Goal: Contribute content: Add original content to the website for others to see

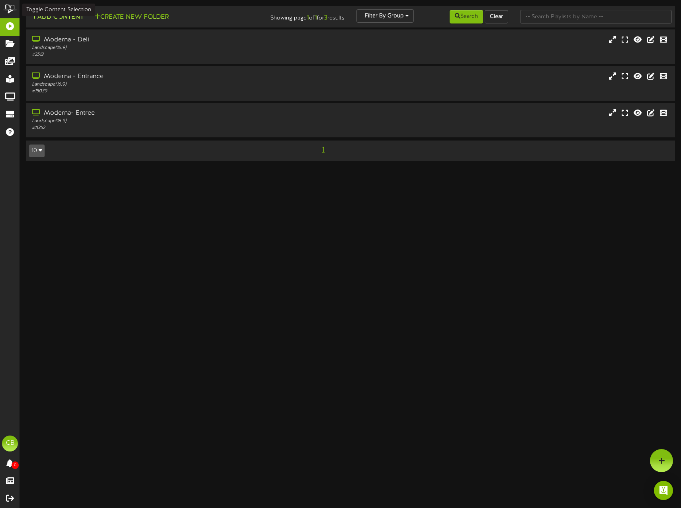
click at [65, 15] on button "Add Content" at bounding box center [57, 17] width 57 height 10
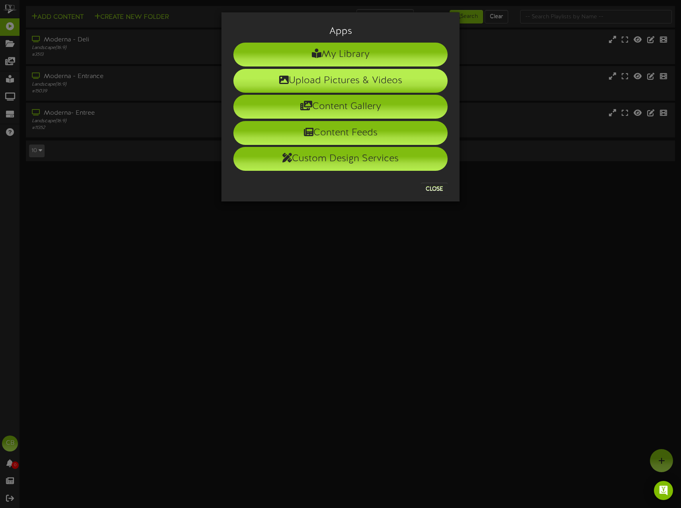
click at [308, 83] on li "Upload Pictures & Videos" at bounding box center [340, 81] width 214 height 24
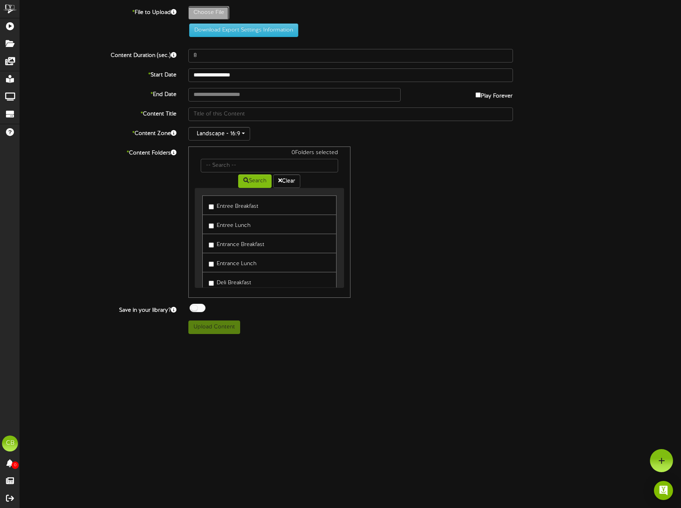
type input "**********"
type input "Wednesday_Grill"
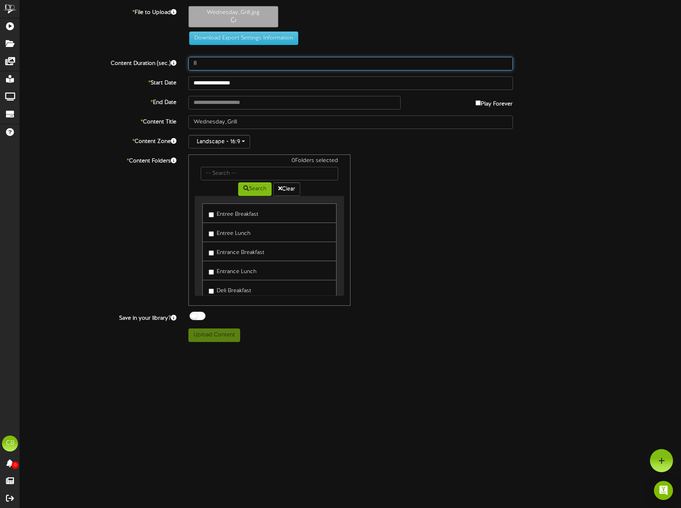
drag, startPoint x: 224, startPoint y: 59, endPoint x: 154, endPoint y: 70, distance: 71.3
click at [159, 70] on div "Content Duration (sec.) 8" at bounding box center [350, 64] width 673 height 14
type input "15"
click at [198, 91] on div "**********" at bounding box center [350, 174] width 661 height 336
click at [200, 89] on body "ChannelValet Playlists Folders Messages My Library Groups Devices Help CB Cheri…" at bounding box center [340, 174] width 681 height 348
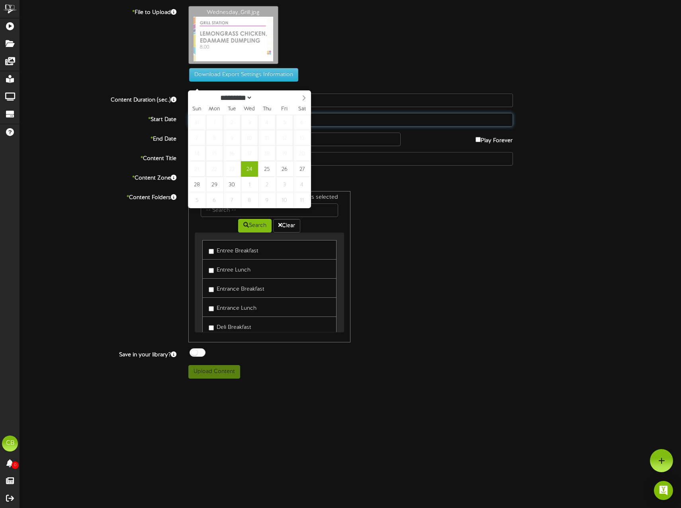
type input "**********"
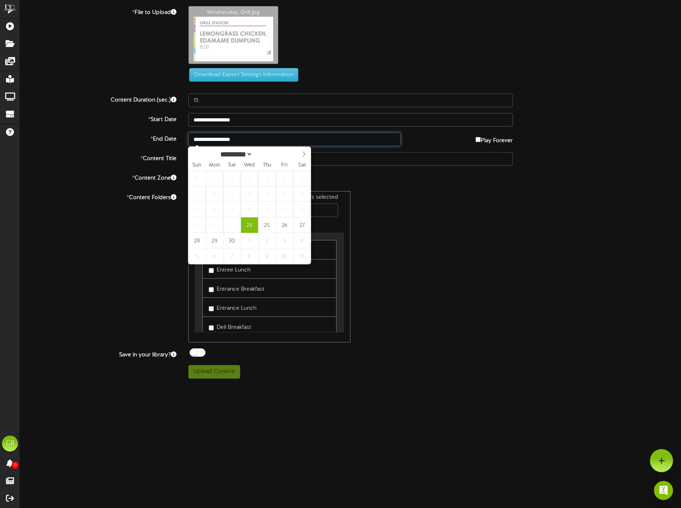
click at [238, 141] on input "**********" at bounding box center [294, 140] width 212 height 14
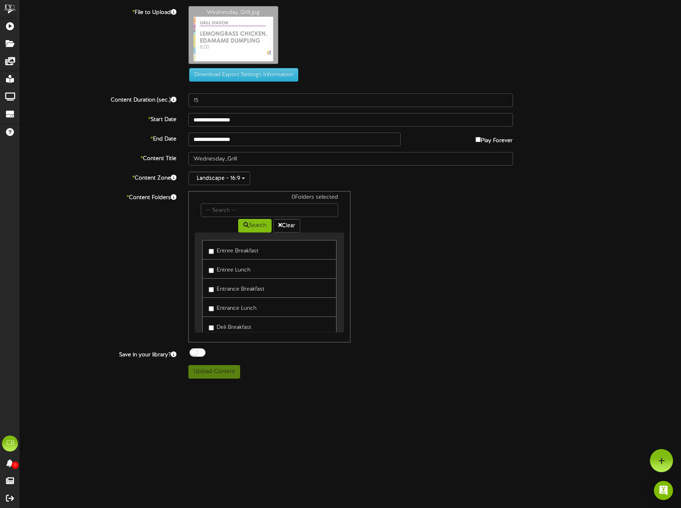
click at [236, 268] on label "Entree Lunch" at bounding box center [230, 269] width 42 height 11
drag, startPoint x: 236, startPoint y: 268, endPoint x: 230, endPoint y: 309, distance: 41.1
click at [231, 309] on label "Entrance Lunch" at bounding box center [233, 307] width 48 height 11
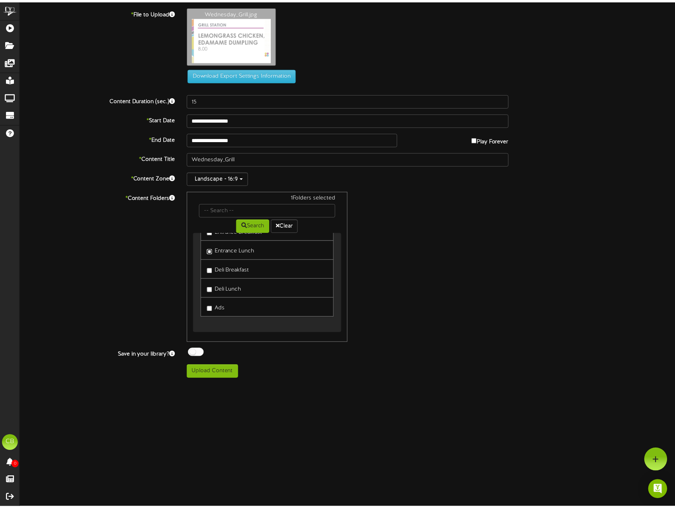
scroll to position [58, 0]
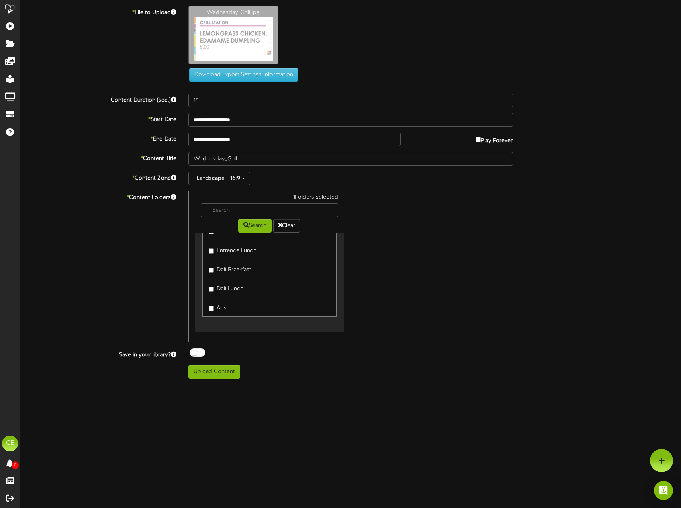
click at [229, 292] on label "Deli Lunch" at bounding box center [226, 287] width 35 height 11
click at [225, 367] on button "Upload Content" at bounding box center [214, 372] width 52 height 14
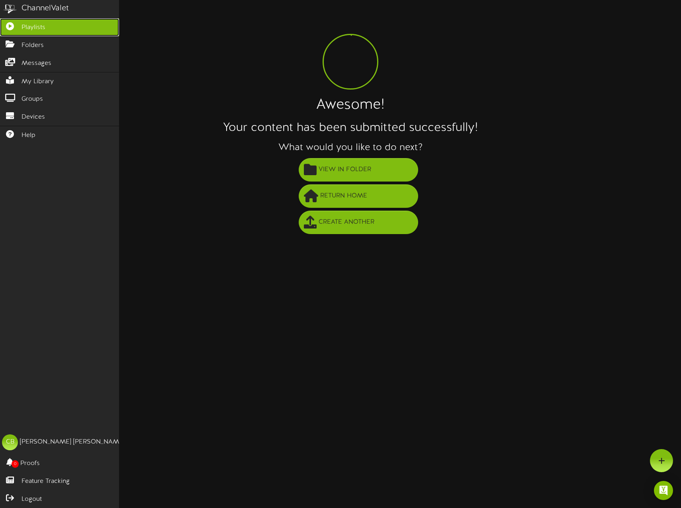
click at [20, 24] on link "Playlists" at bounding box center [59, 27] width 119 height 18
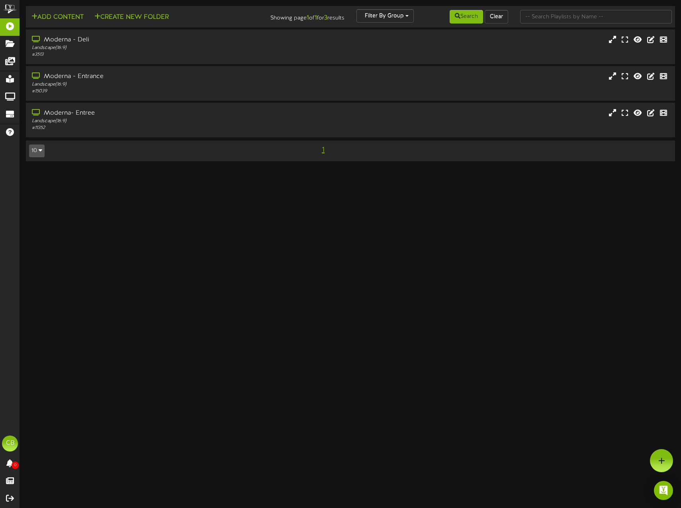
click at [356, 169] on html "ChannelValet Playlists Folders Messages My Library Groups Devices Help CB Cheri…" at bounding box center [340, 84] width 681 height 169
click at [58, 81] on div "Landscape ( 16:9 )" at bounding box center [160, 84] width 259 height 7
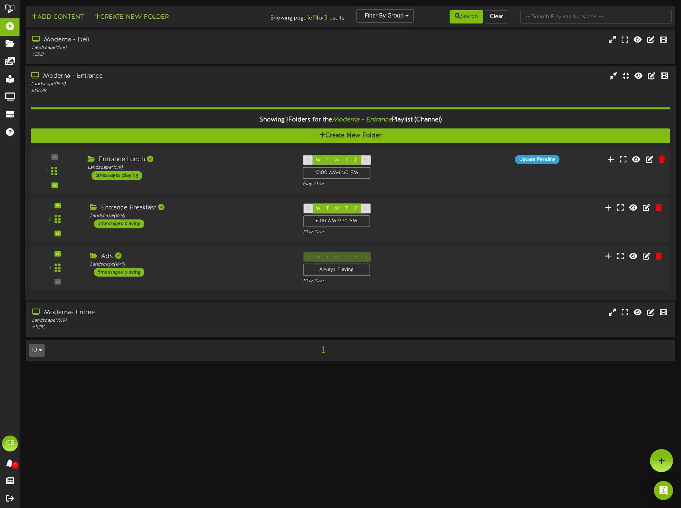
click at [189, 177] on div "Entrance Lunch Landscape ( 16:9 ) 5 messages playing" at bounding box center [189, 167] width 215 height 25
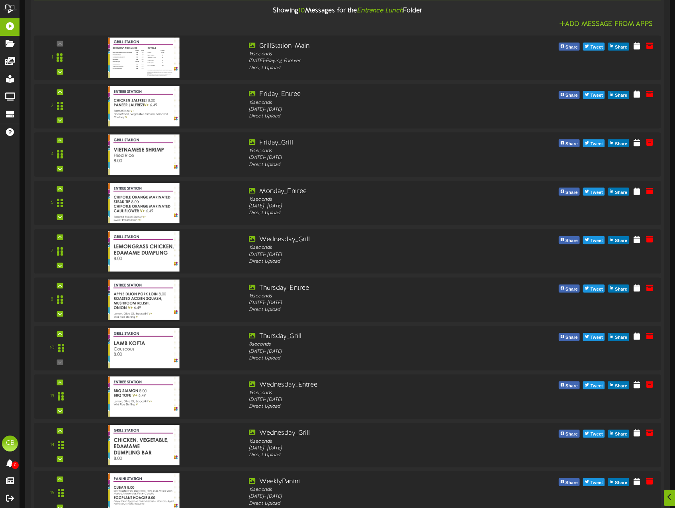
scroll to position [239, 0]
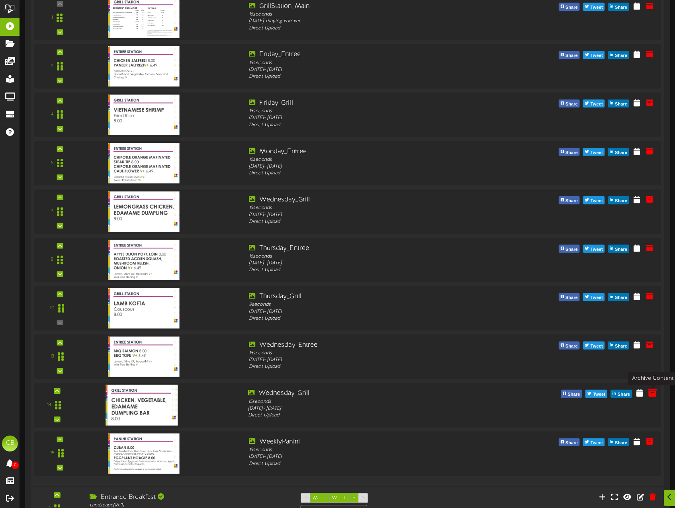
click at [654, 392] on icon at bounding box center [652, 392] width 9 height 9
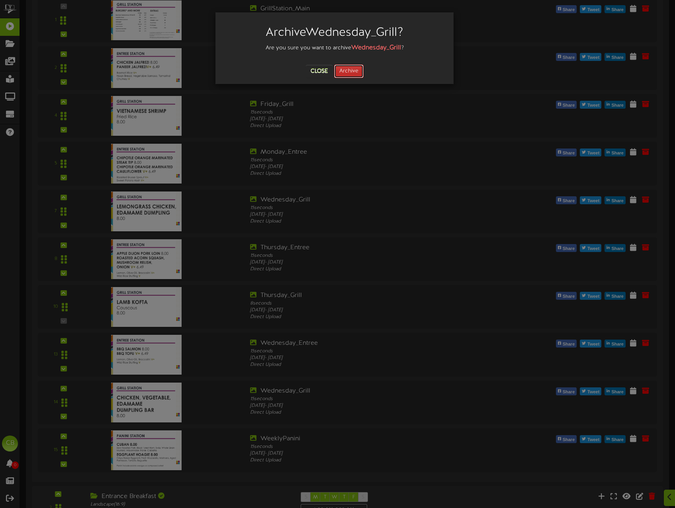
click at [345, 70] on button "Archive" at bounding box center [348, 72] width 29 height 14
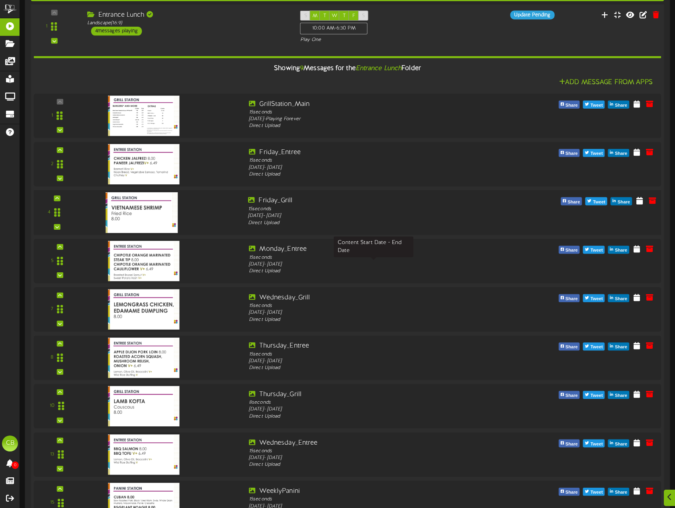
scroll to position [159, 0]
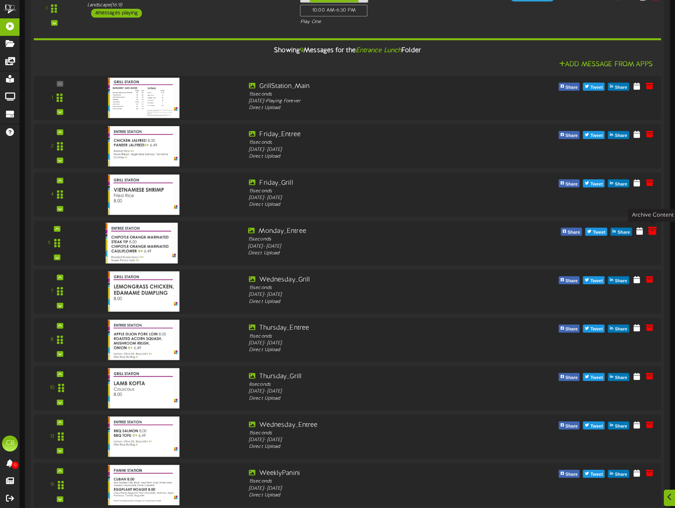
click at [652, 234] on icon at bounding box center [652, 230] width 9 height 9
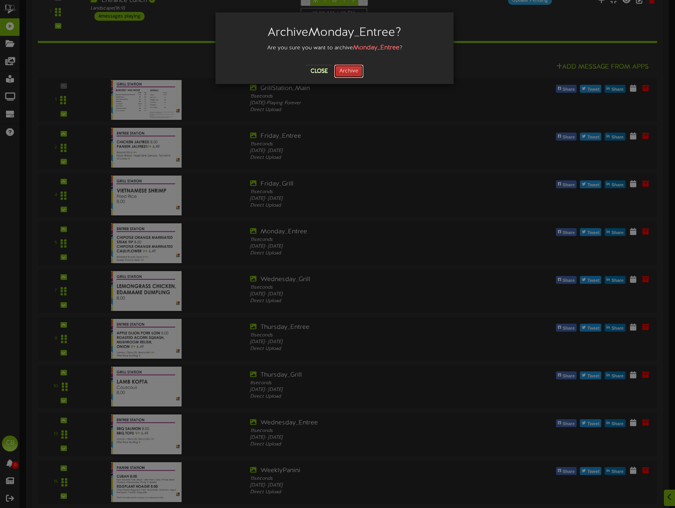
click at [358, 73] on button "Archive" at bounding box center [348, 72] width 29 height 14
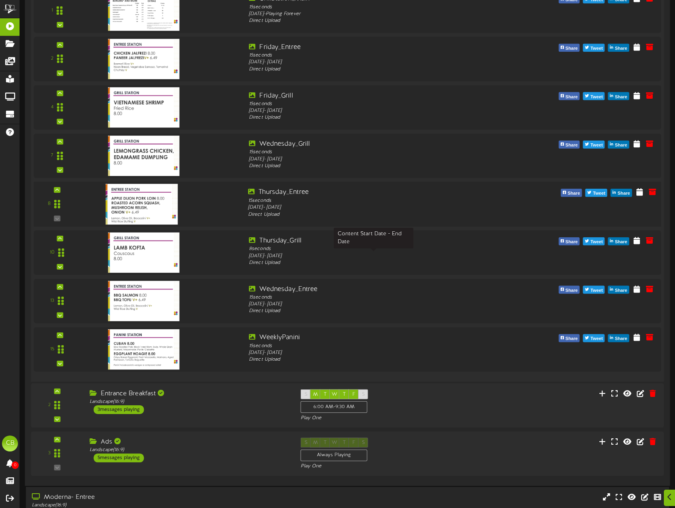
scroll to position [293, 0]
